Goal: Task Accomplishment & Management: Manage account settings

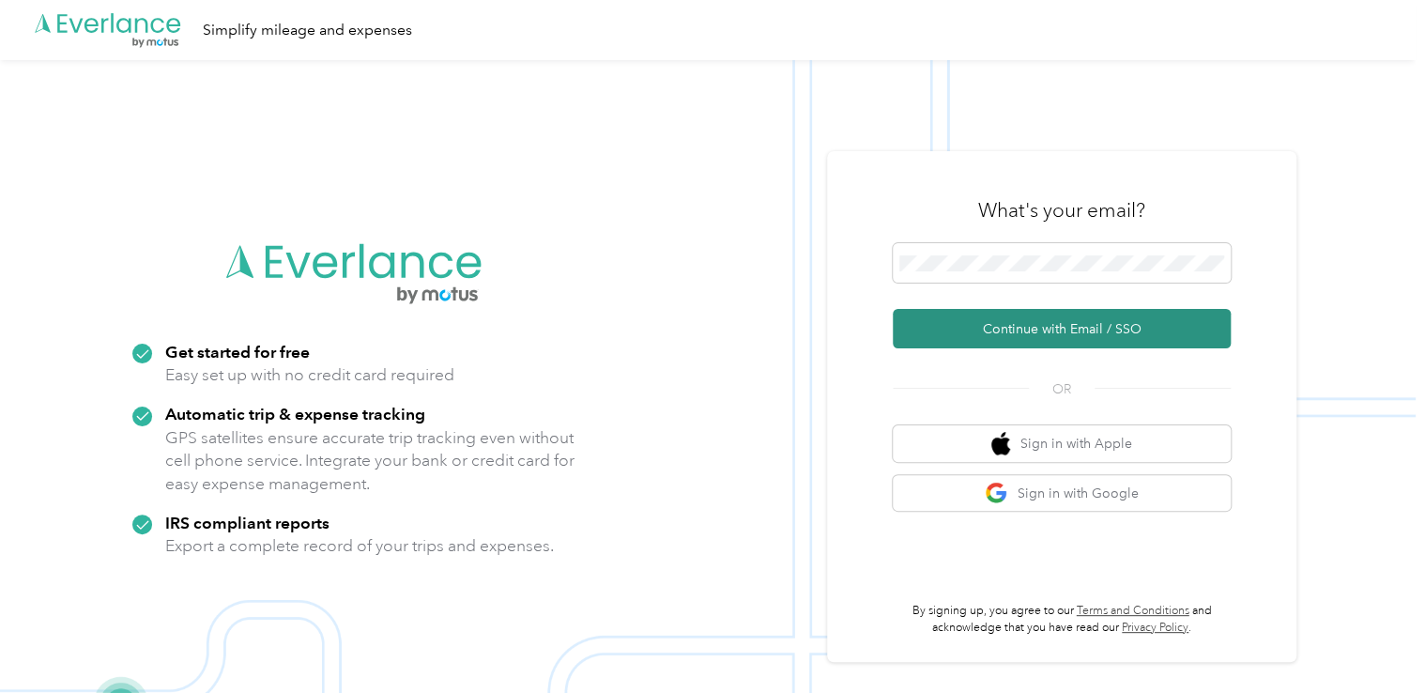
click at [1047, 326] on button "Continue with Email / SSO" at bounding box center [1061, 328] width 338 height 39
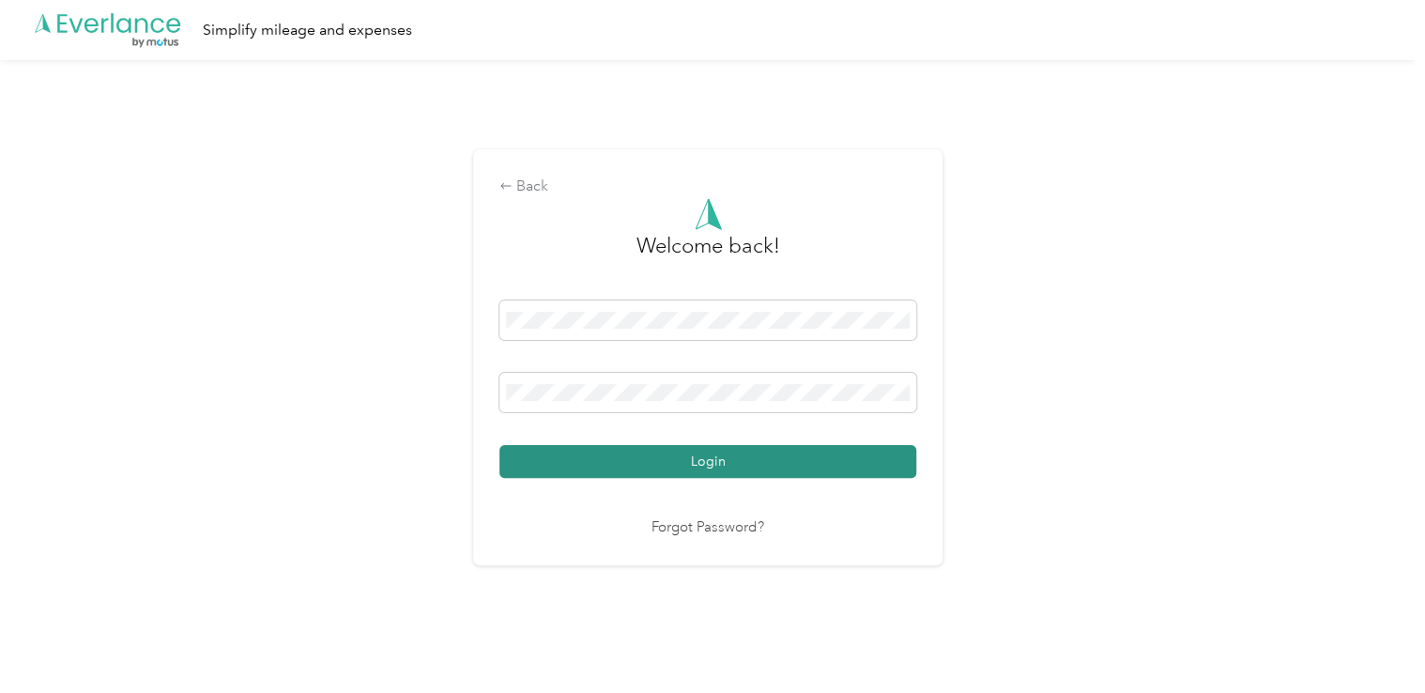
click at [709, 467] on button "Login" at bounding box center [707, 461] width 417 height 33
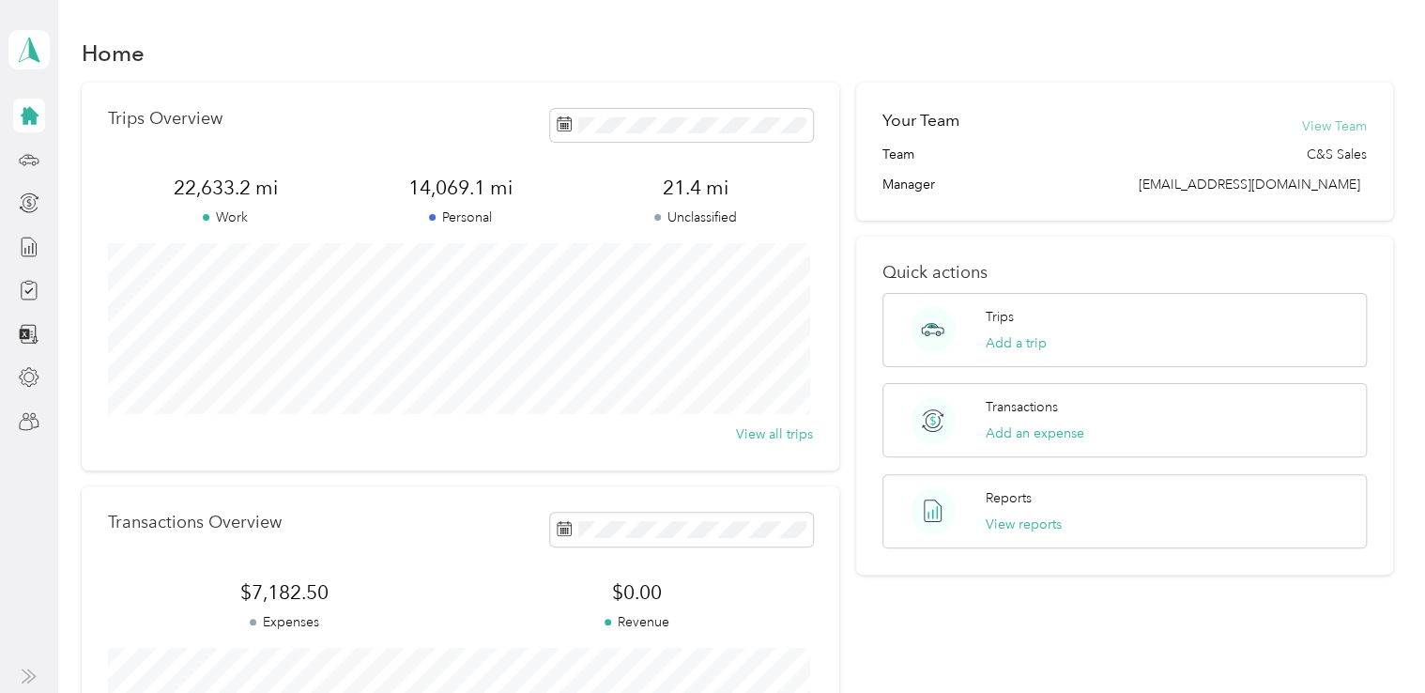
click at [1317, 119] on button "View Team" at bounding box center [1334, 126] width 65 height 20
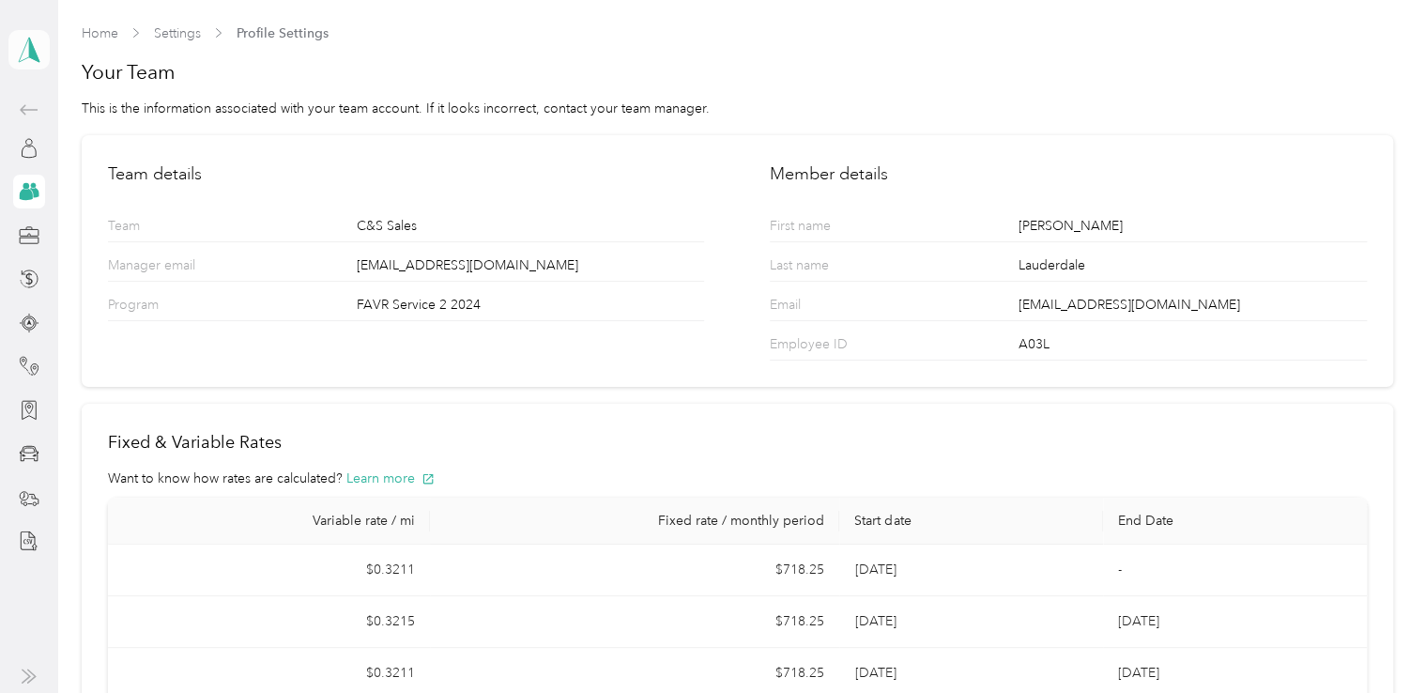
click at [37, 51] on icon at bounding box center [29, 50] width 28 height 26
click at [90, 152] on div "Team dashboard" at bounding box center [75, 144] width 100 height 20
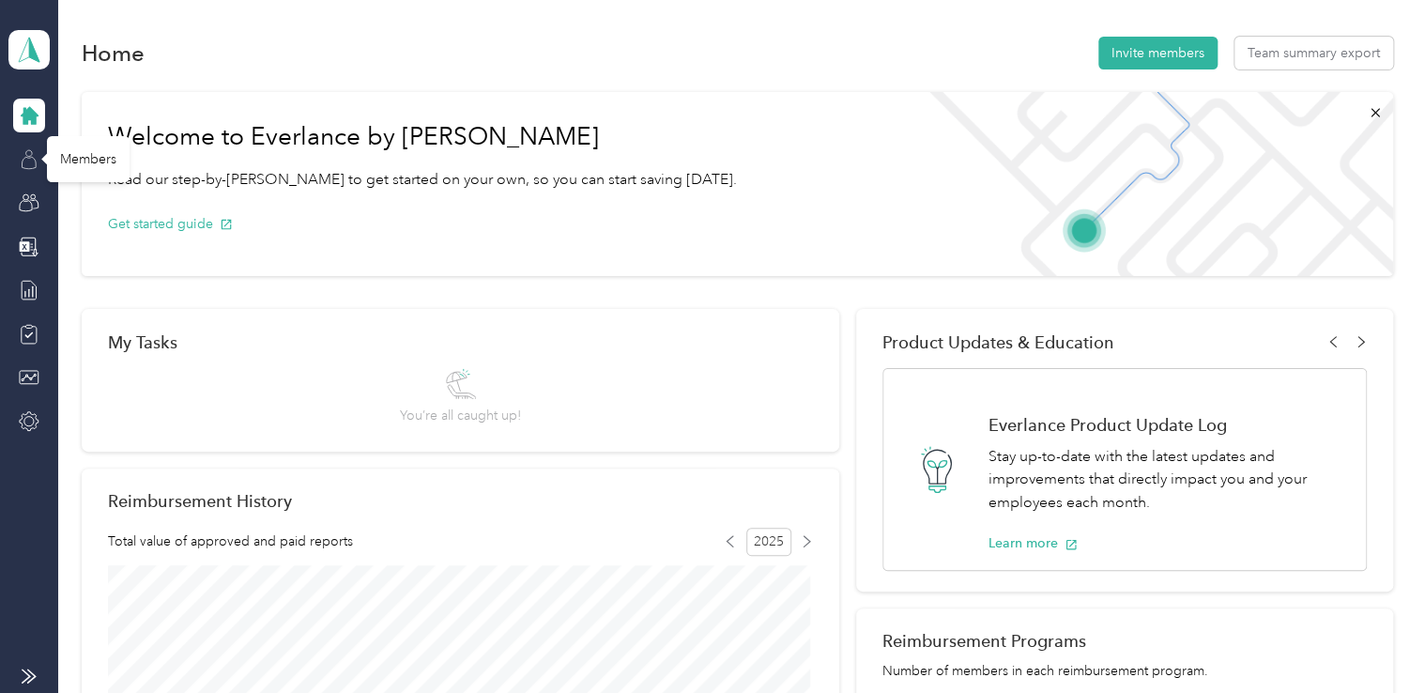
click at [36, 160] on icon at bounding box center [29, 159] width 21 height 21
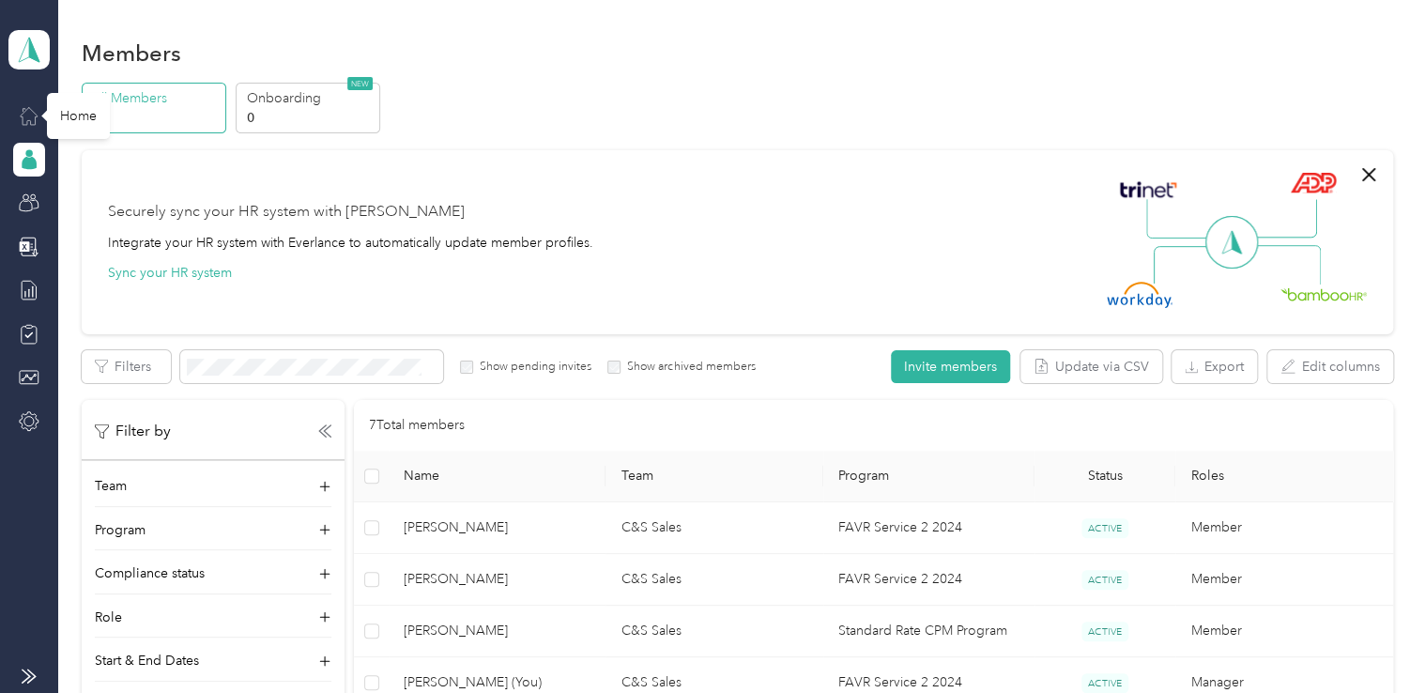
click at [32, 114] on icon at bounding box center [29, 115] width 21 height 21
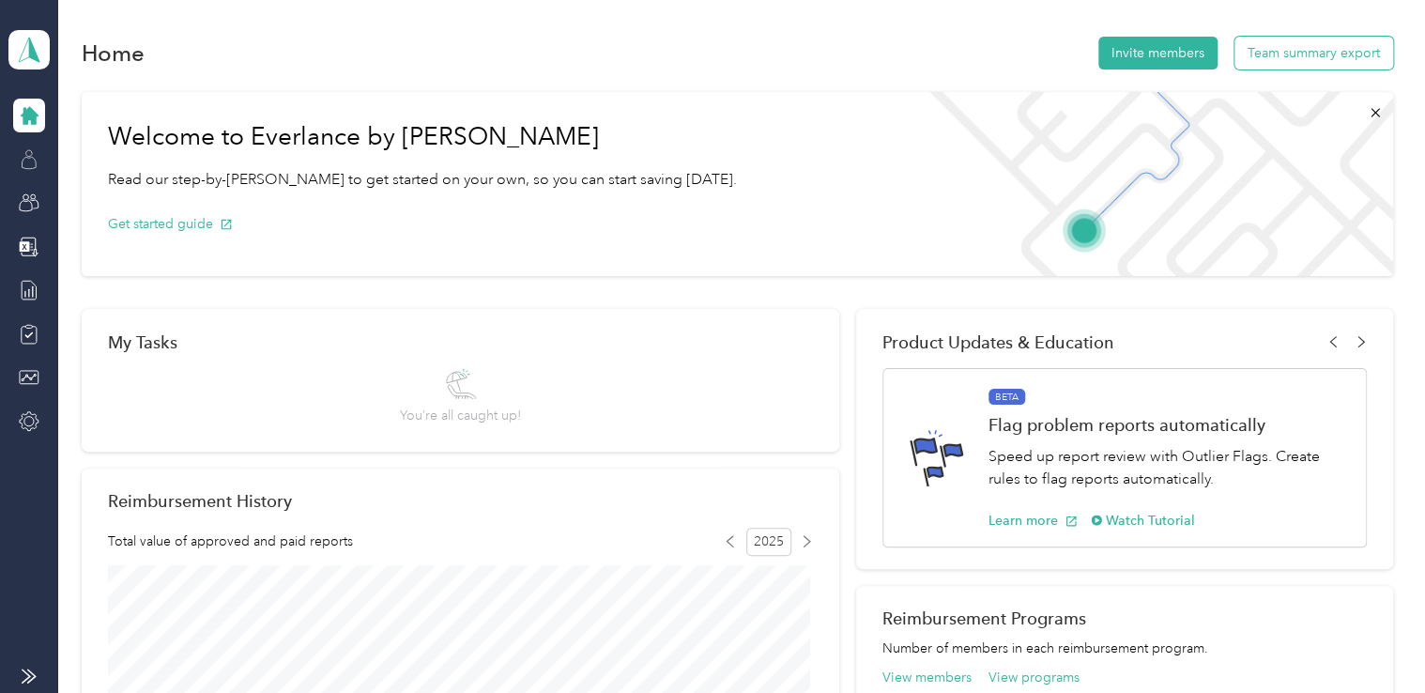
click at [1336, 51] on button "Team summary export" at bounding box center [1313, 53] width 159 height 33
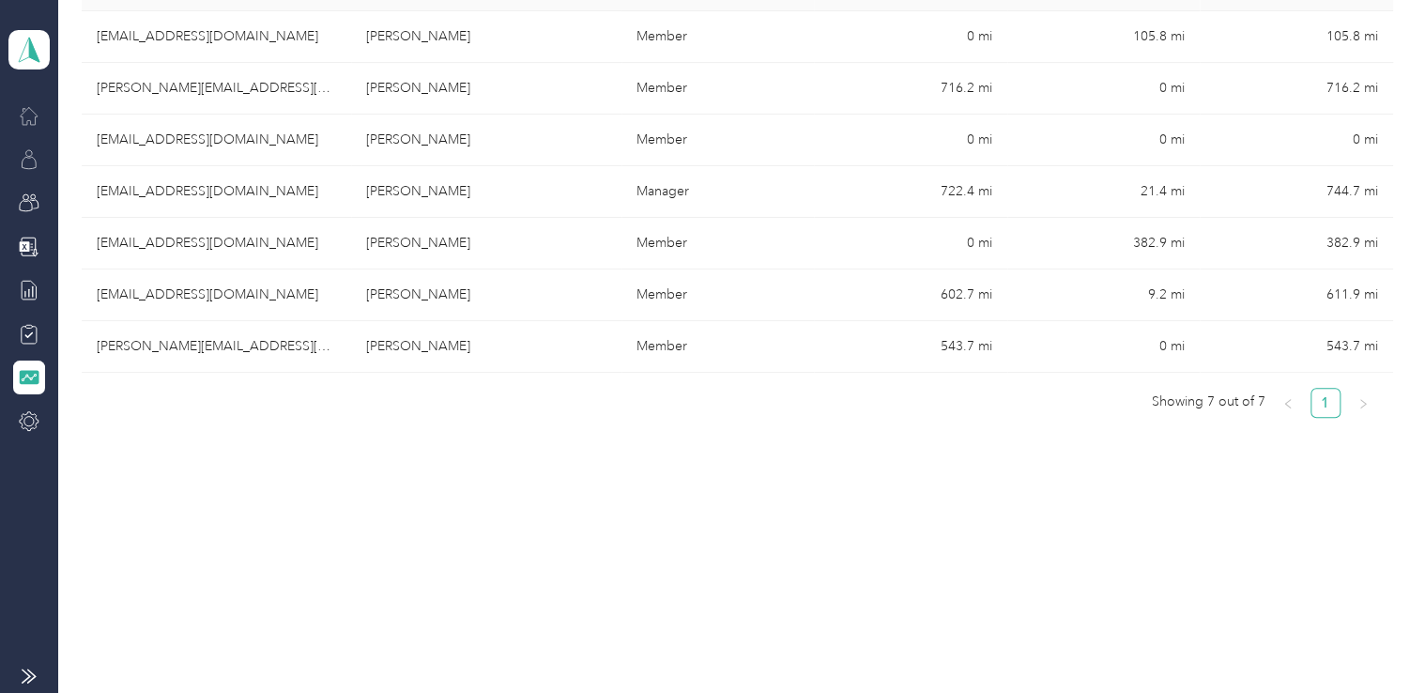
scroll to position [373, 0]
